Goal: Task Accomplishment & Management: Use online tool/utility

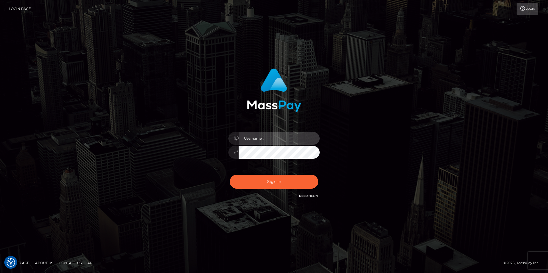
click at [262, 143] on input "text" at bounding box center [279, 138] width 81 height 13
paste input "Anna.Kushniruk"
type input "Anna.Kushniruk"
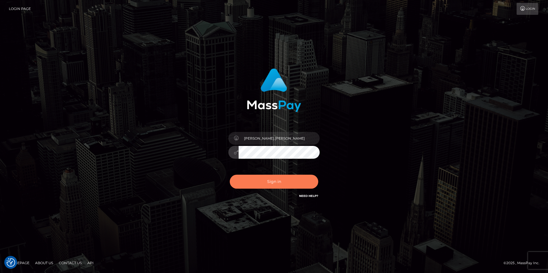
click at [280, 182] on button "Sign in" at bounding box center [274, 182] width 88 height 14
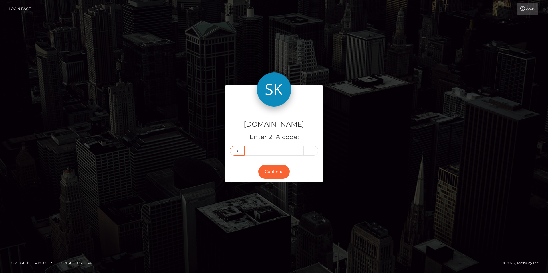
type input "6"
type input "5"
type input "6"
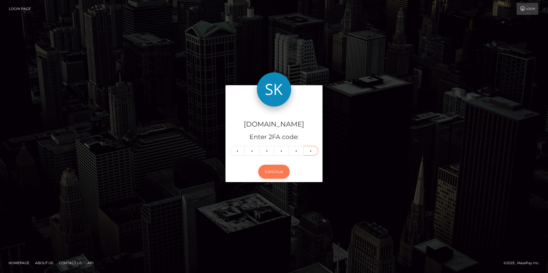
type input "9"
click at [271, 171] on button "Continue" at bounding box center [273, 172] width 31 height 14
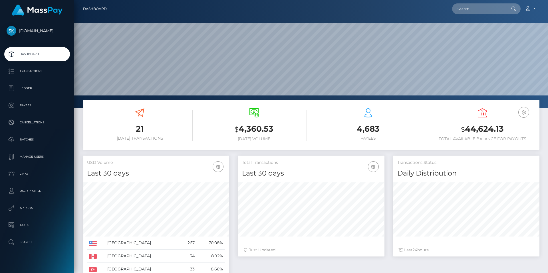
scroll to position [101, 147]
click at [25, 91] on p "Ledger" at bounding box center [37, 88] width 61 height 9
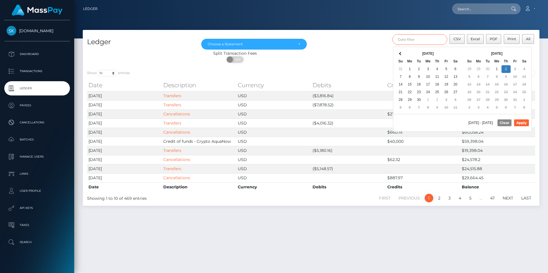
click at [424, 40] on input "text" at bounding box center [419, 39] width 55 height 11
click at [409, 110] on td "6" at bounding box center [409, 108] width 9 height 8
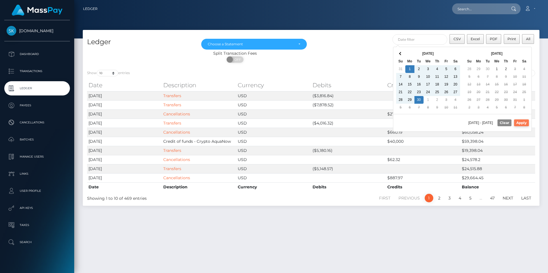
click at [523, 122] on button "Apply" at bounding box center [521, 123] width 15 height 7
type input "09/01/2025 - 09/30/2025"
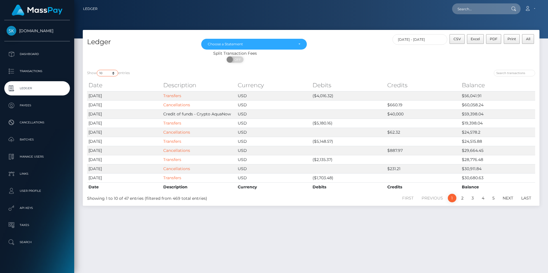
click at [114, 72] on select "10 25 50 100 250" at bounding box center [107, 73] width 21 height 7
select select "250"
click at [97, 70] on select "10 25 50 100 250" at bounding box center [107, 73] width 21 height 7
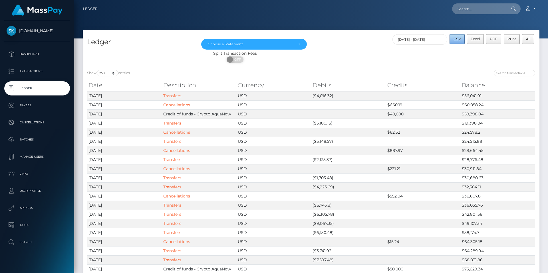
click at [458, 37] on span "CSV" at bounding box center [456, 39] width 7 height 4
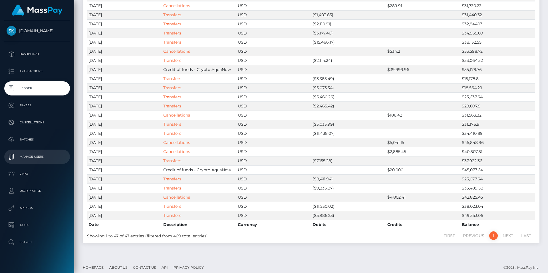
scroll to position [304, 0]
